Goal: Task Accomplishment & Management: Manage account settings

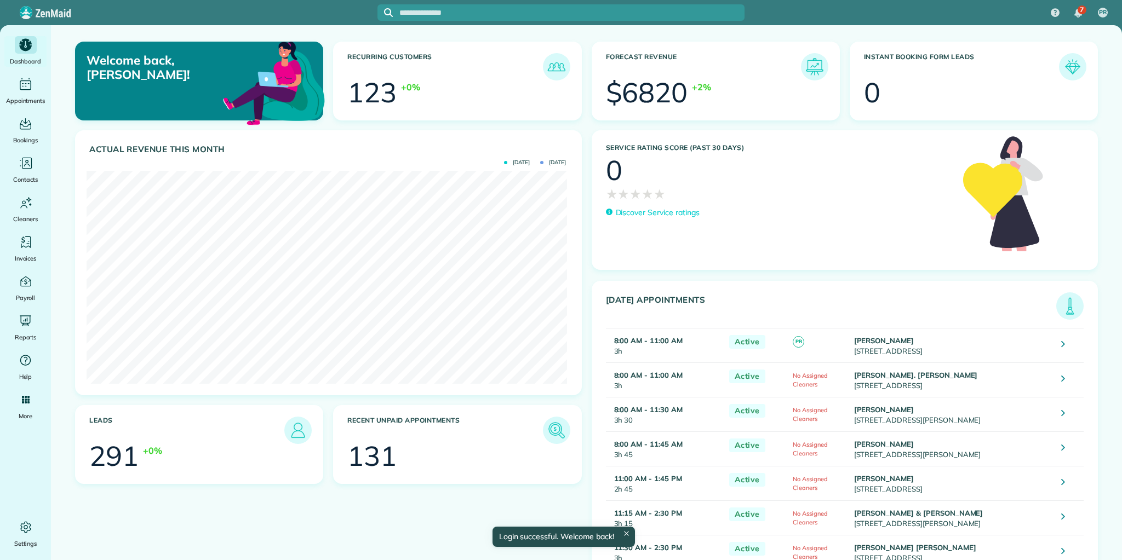
scroll to position [213, 480]
click at [1062, 307] on img at bounding box center [1069, 306] width 25 height 25
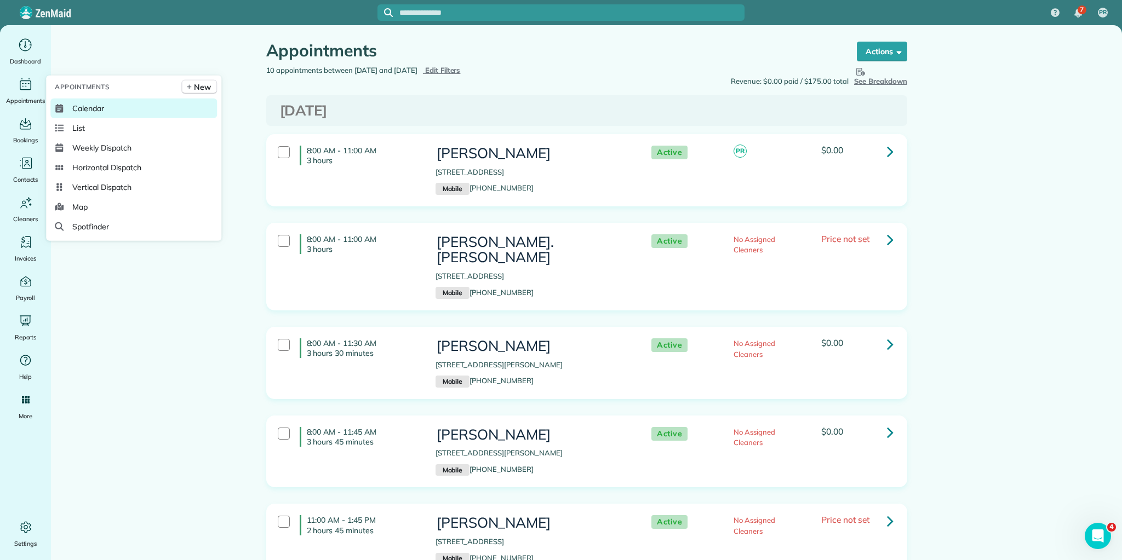
click at [76, 105] on span "Calendar" at bounding box center [88, 108] width 32 height 11
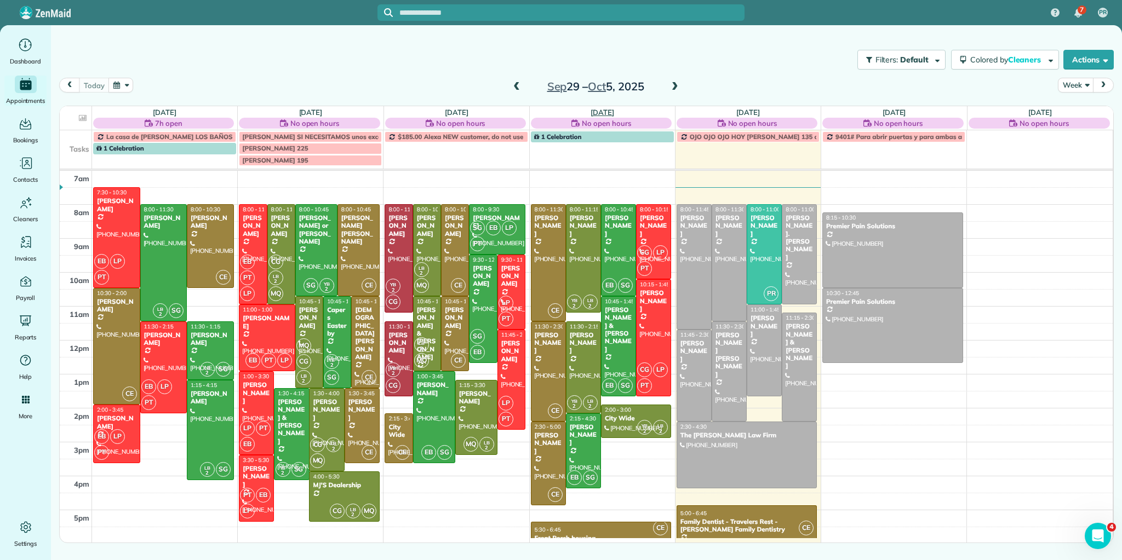
click at [601, 109] on link "[DATE]" at bounding box center [602, 112] width 24 height 9
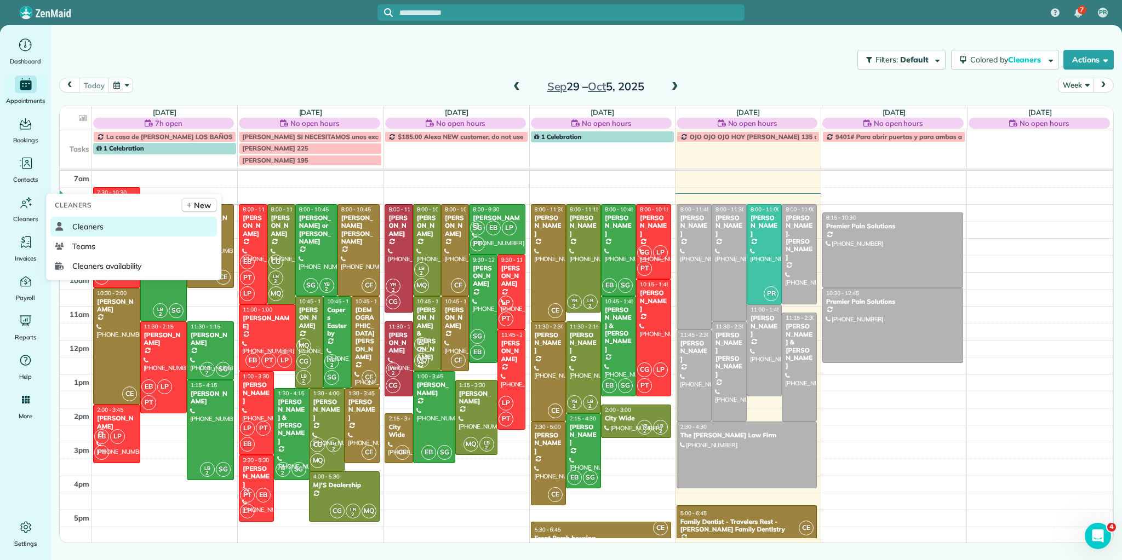
click at [89, 220] on link "Cleaners" at bounding box center [133, 227] width 166 height 20
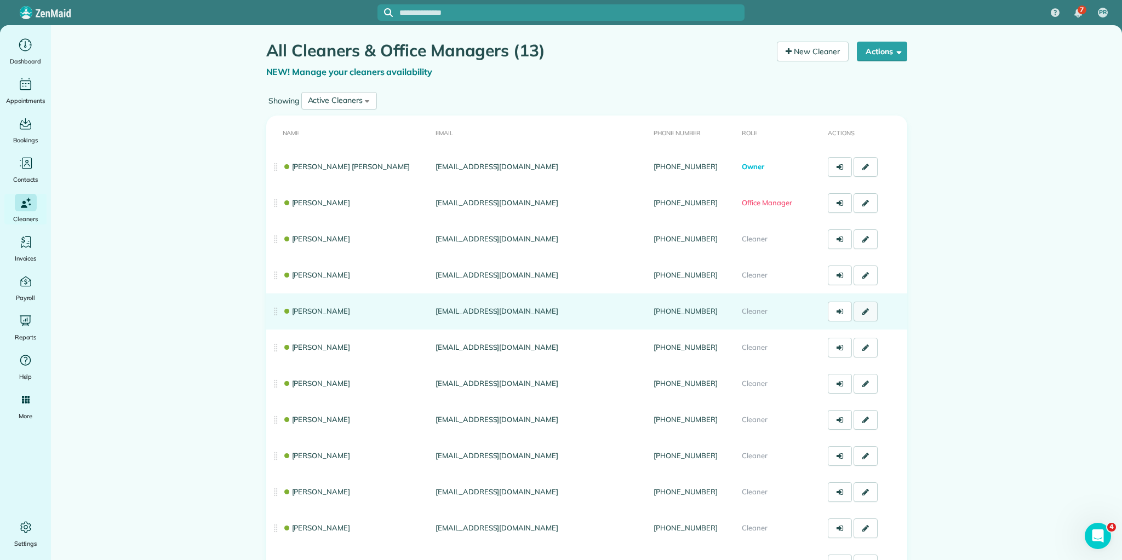
click at [863, 311] on icon at bounding box center [865, 312] width 7 height 8
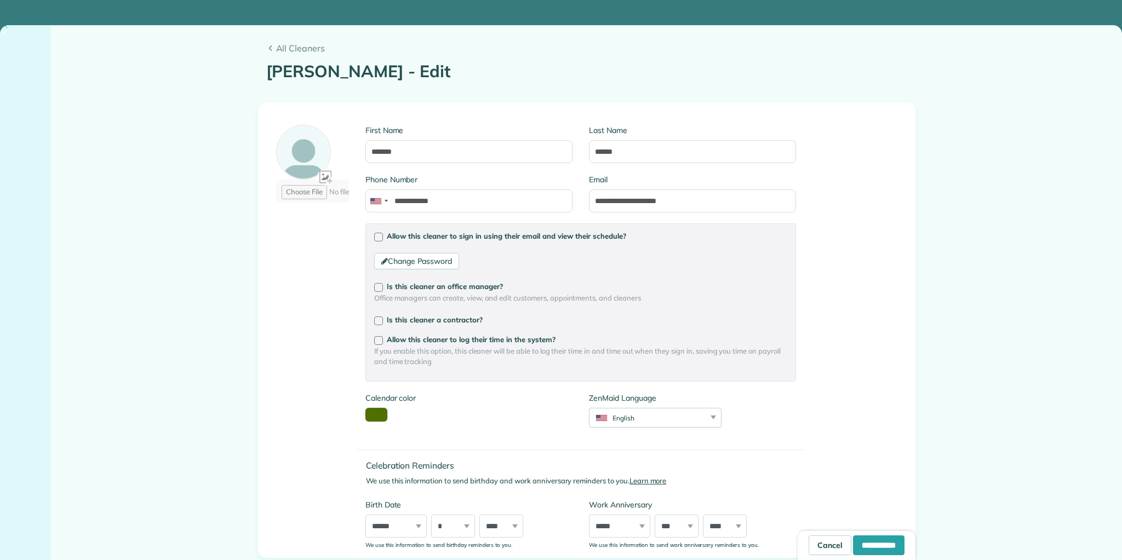
type input "**********"
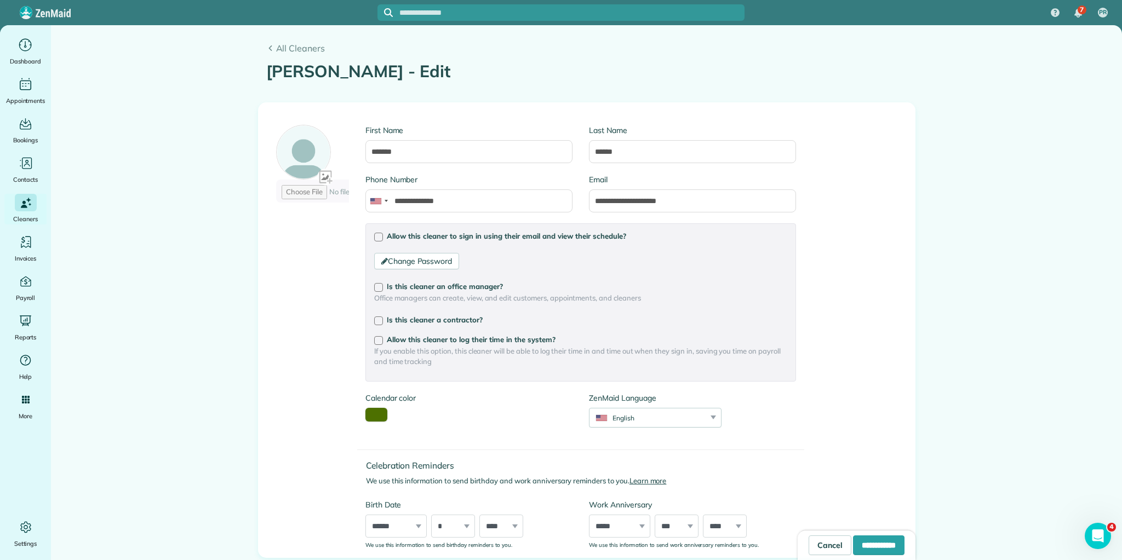
click at [380, 415] on button "toggle color picker dialog" at bounding box center [376, 415] width 22 height 14
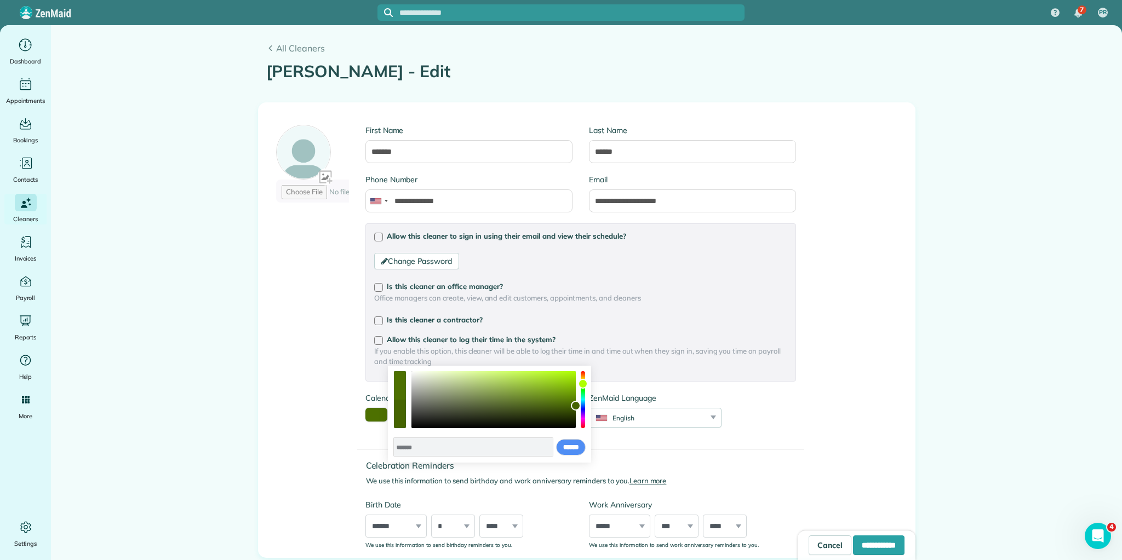
click at [576, 406] on div "color picker dialog" at bounding box center [576, 406] width 10 height 10
drag, startPoint x: 575, startPoint y: 406, endPoint x: 568, endPoint y: 411, distance: 8.6
click at [570, 411] on div "color picker dialog" at bounding box center [571, 411] width 10 height 10
drag, startPoint x: 571, startPoint y: 415, endPoint x: 527, endPoint y: 403, distance: 45.4
click at [537, 403] on div "color picker dialog" at bounding box center [542, 403] width 10 height 10
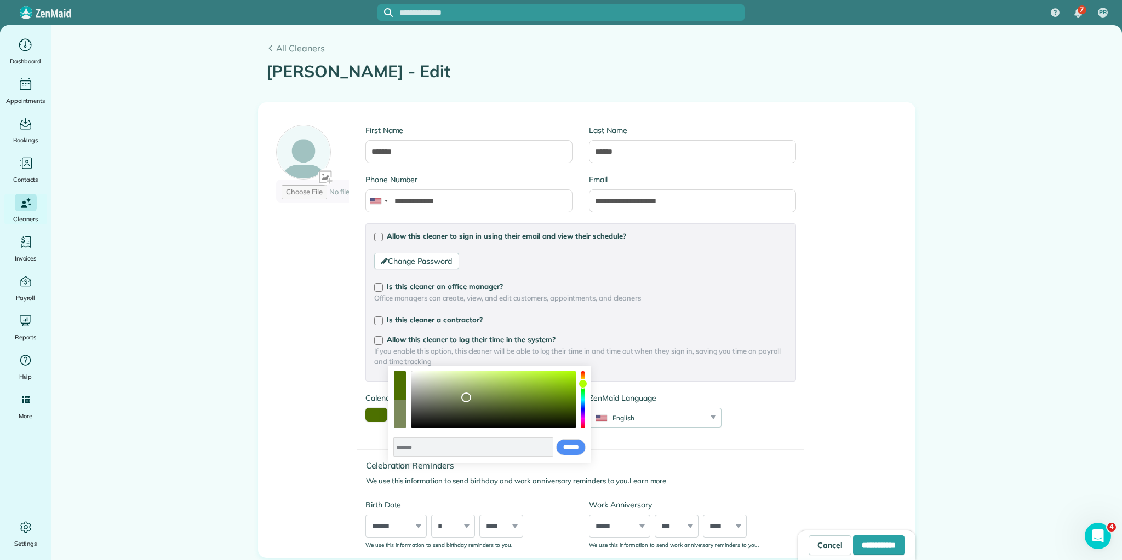
type input "*******"
drag, startPoint x: 479, startPoint y: 398, endPoint x: 466, endPoint y: 398, distance: 13.1
click at [466, 398] on div "color picker dialog" at bounding box center [493, 399] width 164 height 57
click at [566, 447] on input "******" at bounding box center [571, 447] width 30 height 16
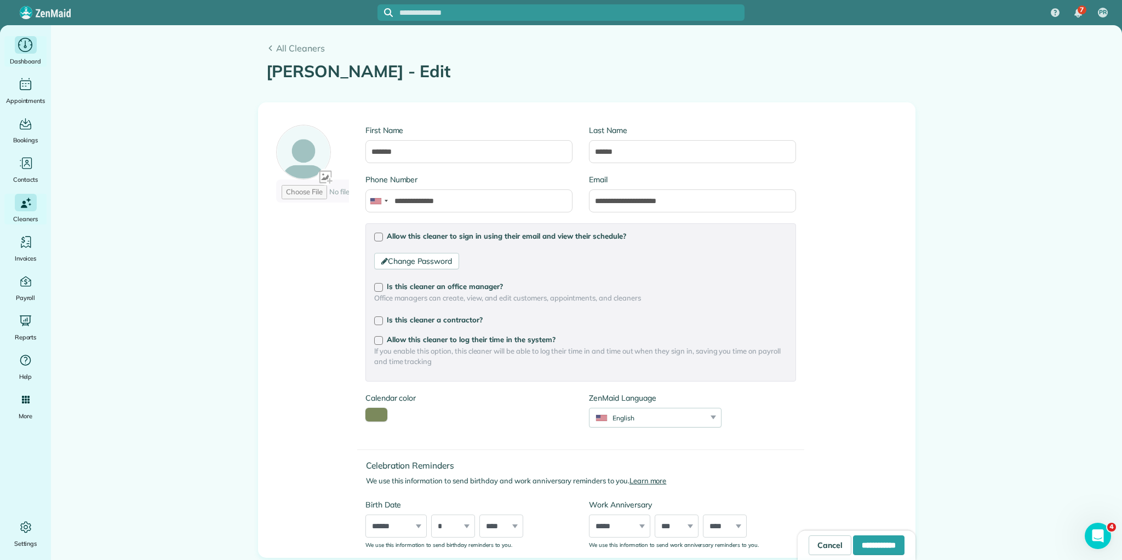
click at [22, 53] on icon "Main" at bounding box center [25, 45] width 17 height 16
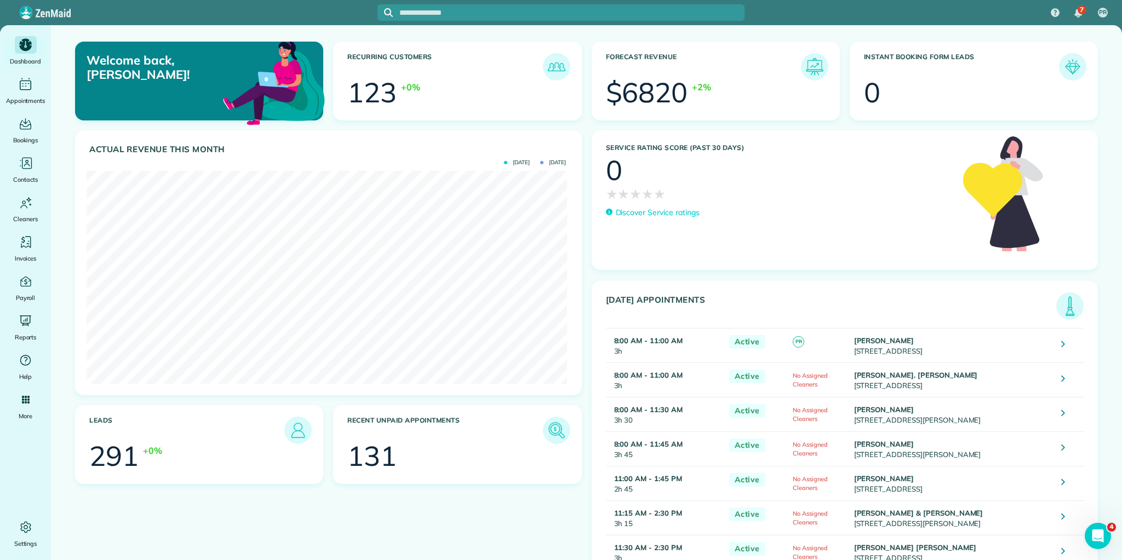
click at [1062, 303] on img at bounding box center [1069, 306] width 25 height 25
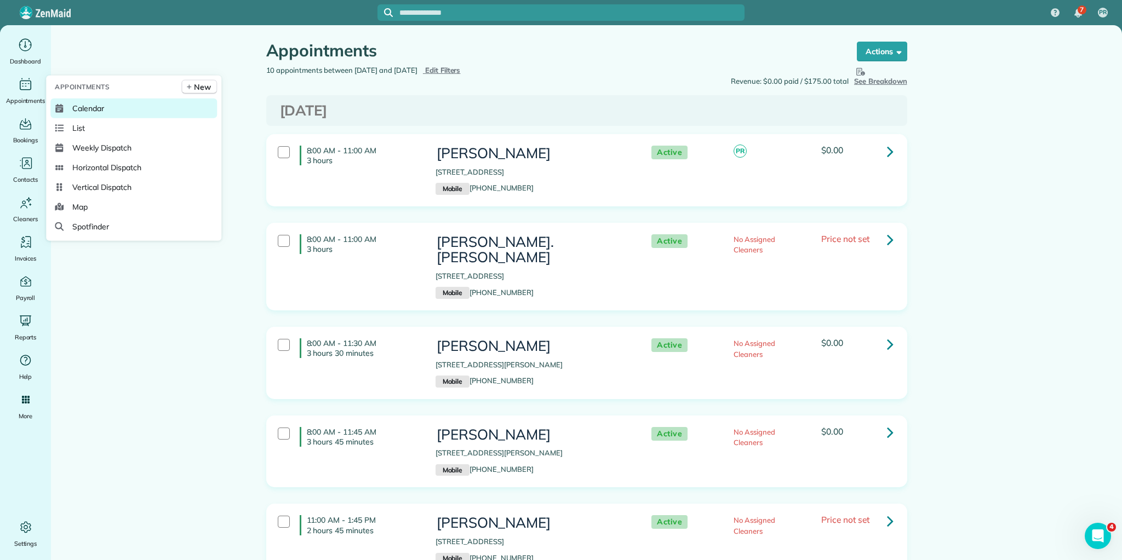
click at [81, 105] on span "Calendar" at bounding box center [88, 108] width 32 height 11
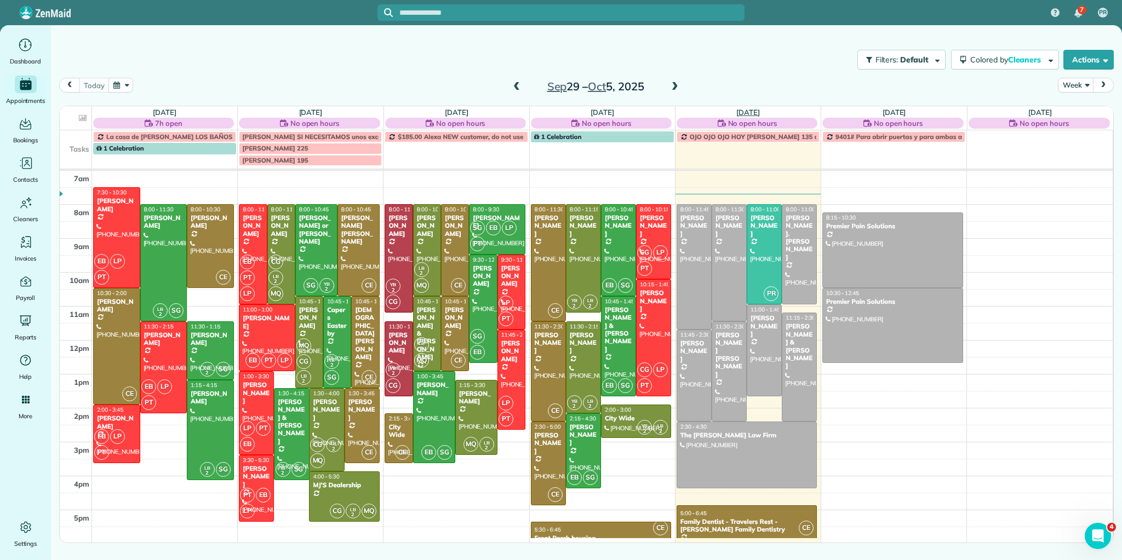
click at [741, 110] on link "[DATE]" at bounding box center [748, 112] width 24 height 9
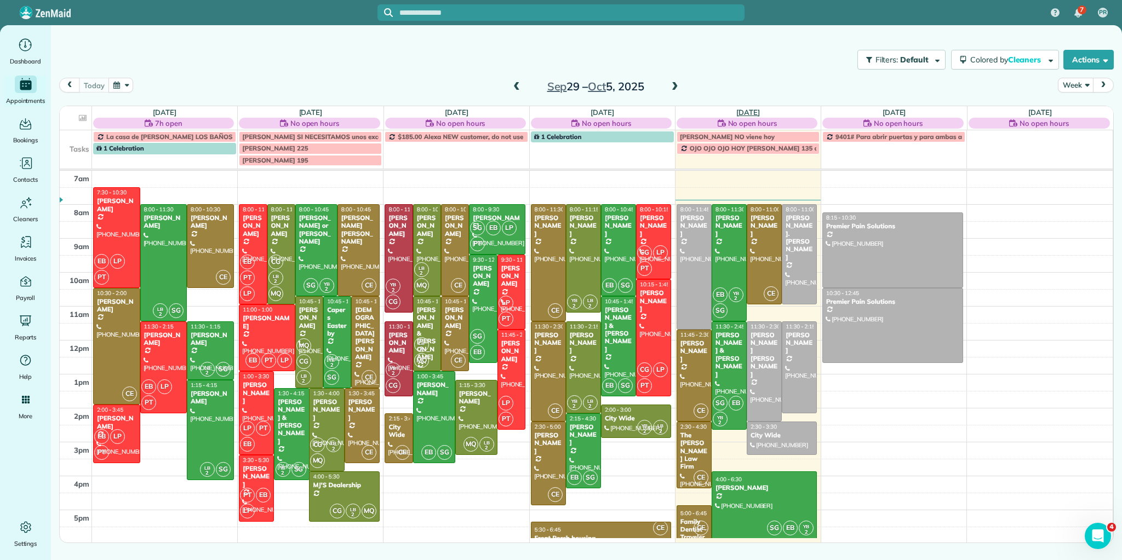
click at [737, 114] on link "[DATE]" at bounding box center [748, 112] width 24 height 9
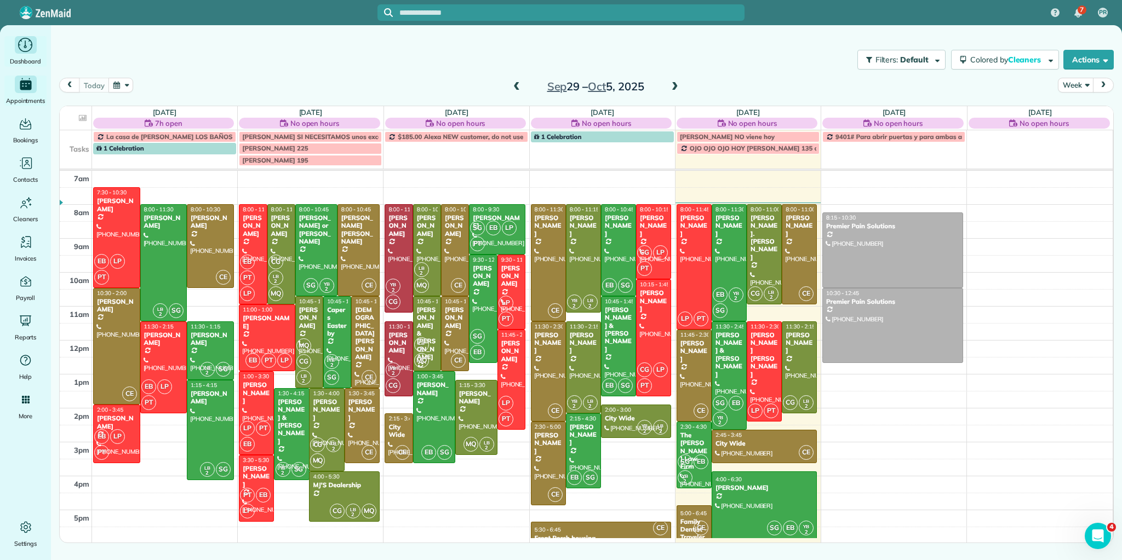
click at [27, 51] on icon "Main" at bounding box center [25, 45] width 14 height 14
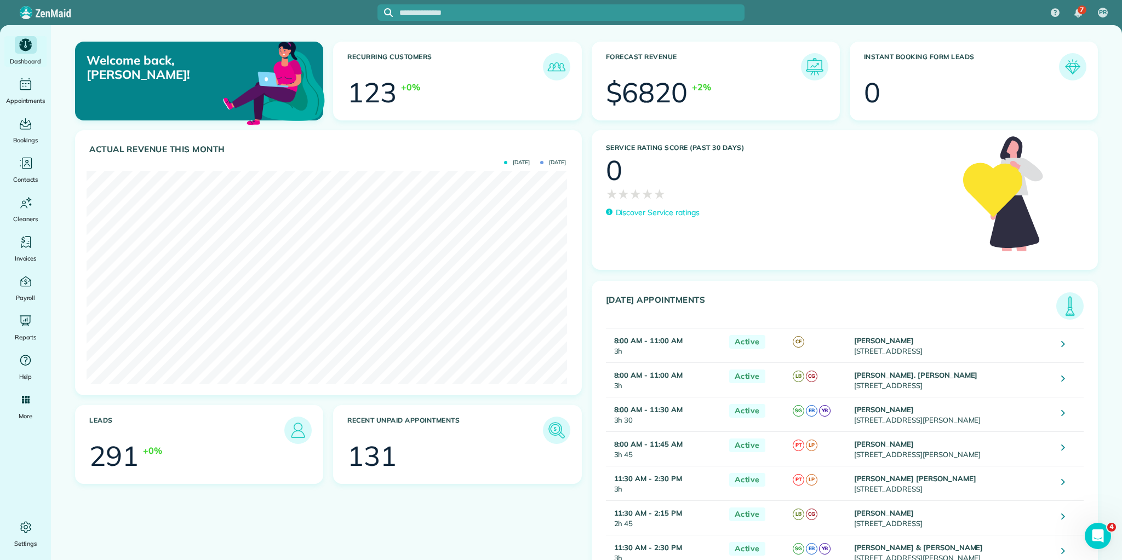
click at [1061, 309] on img at bounding box center [1069, 306] width 25 height 25
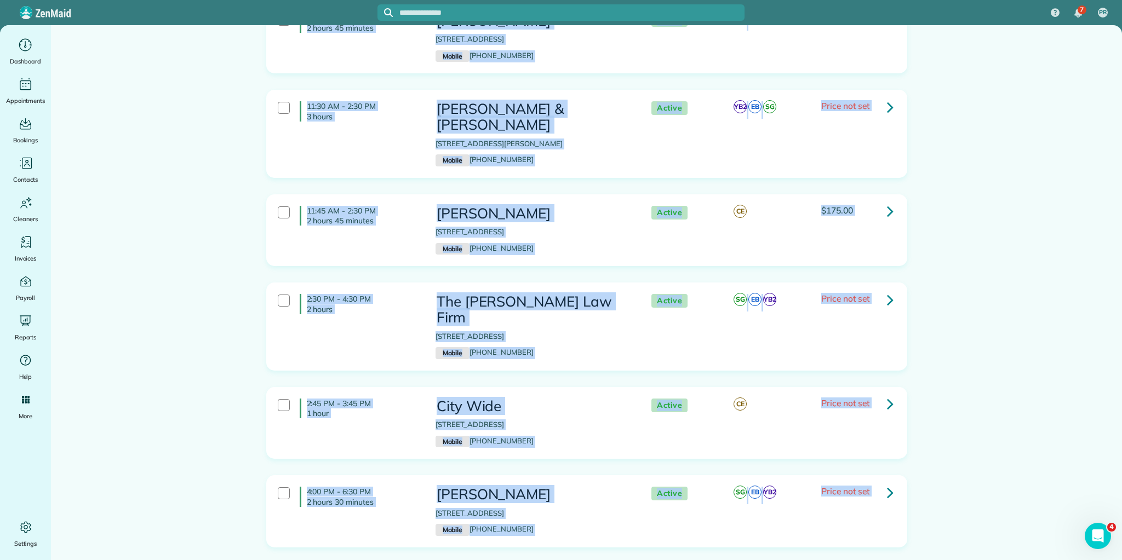
scroll to position [704, 0]
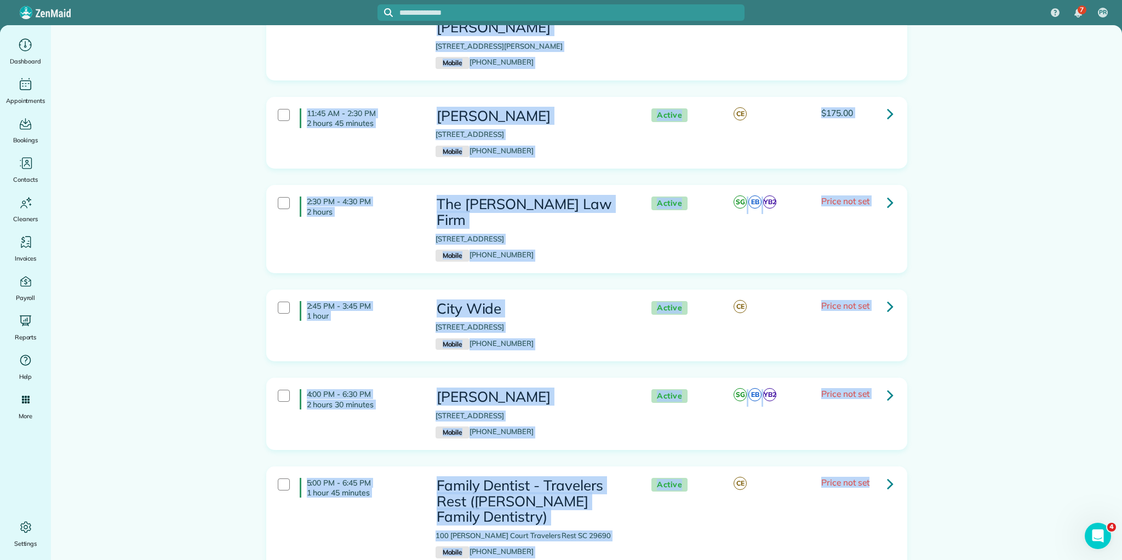
drag, startPoint x: 303, startPoint y: 147, endPoint x: 925, endPoint y: 498, distance: 713.6
copy div "8:00 AM - 11:00 AM 3 hours Kristine Banah 600 Pawleys Drive Simpsonville SC 296…"
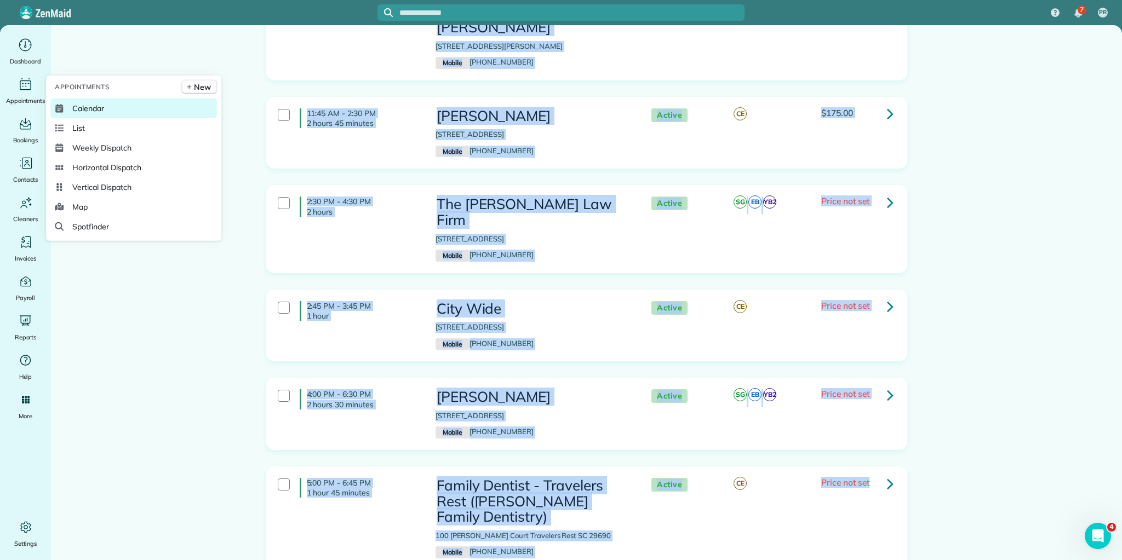
click at [96, 109] on span "Calendar" at bounding box center [88, 108] width 32 height 11
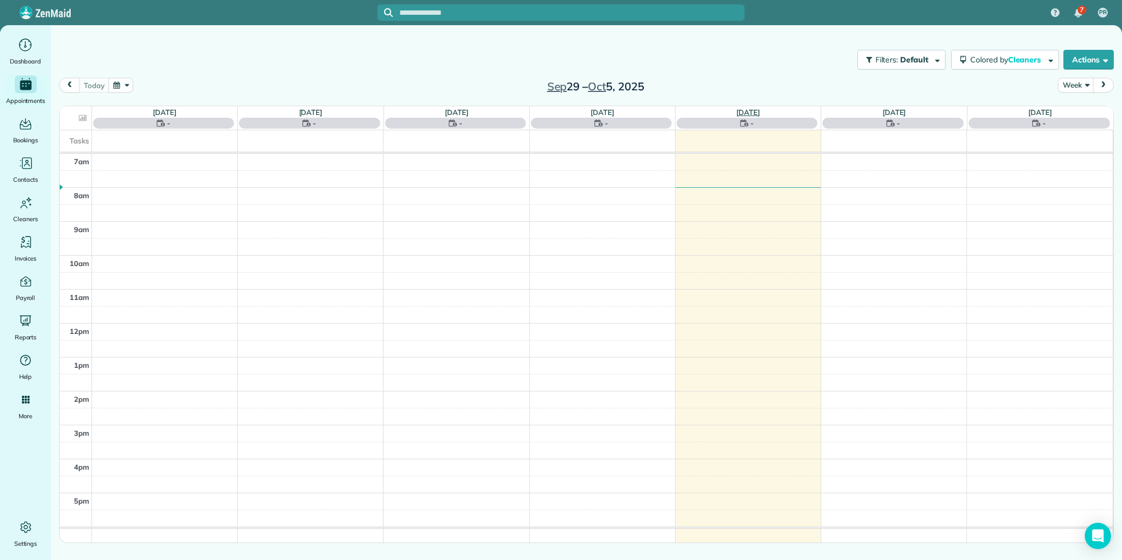
click at [752, 112] on link "[DATE]" at bounding box center [748, 112] width 24 height 9
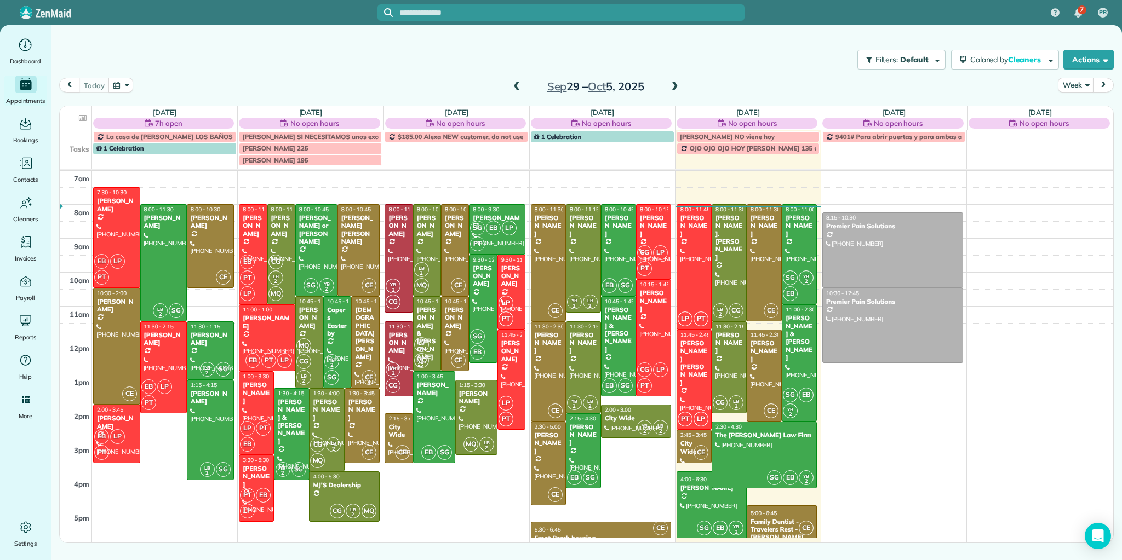
click at [749, 110] on link "[DATE]" at bounding box center [748, 112] width 24 height 9
